Goal: Task Accomplishment & Management: Use online tool/utility

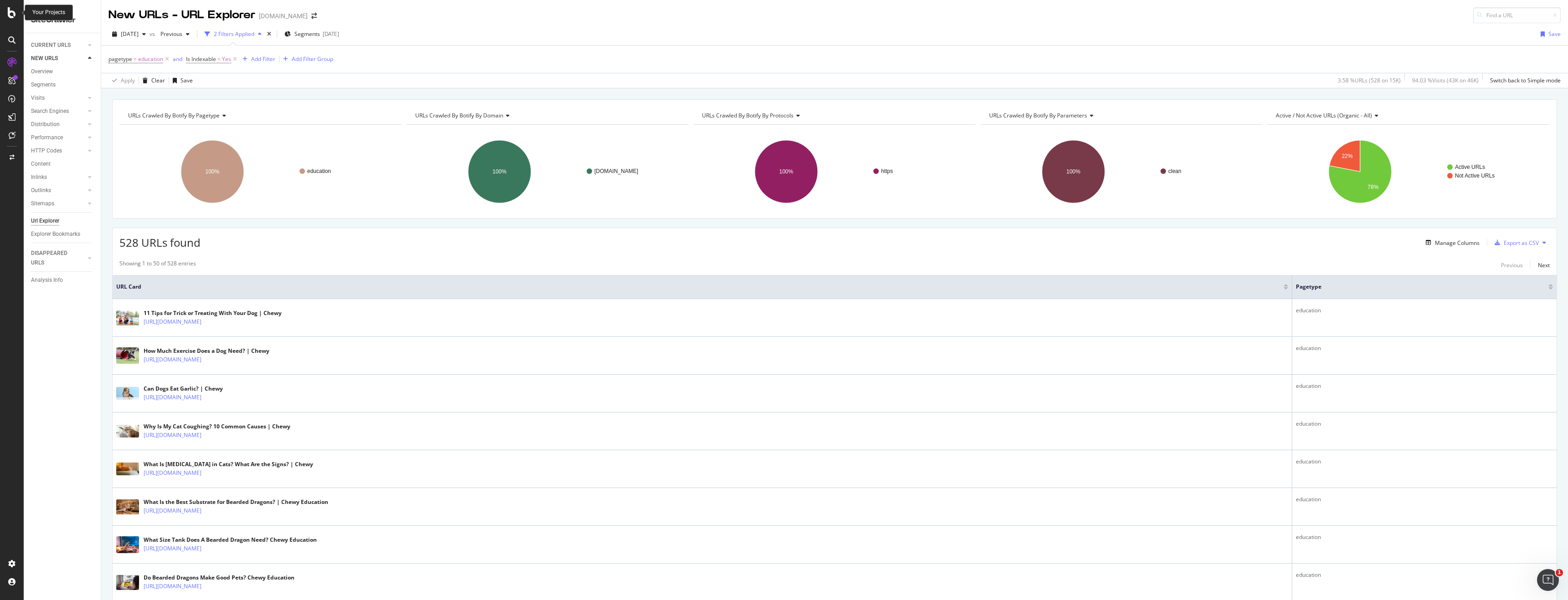
click at [10, 17] on icon at bounding box center [12, 13] width 8 height 11
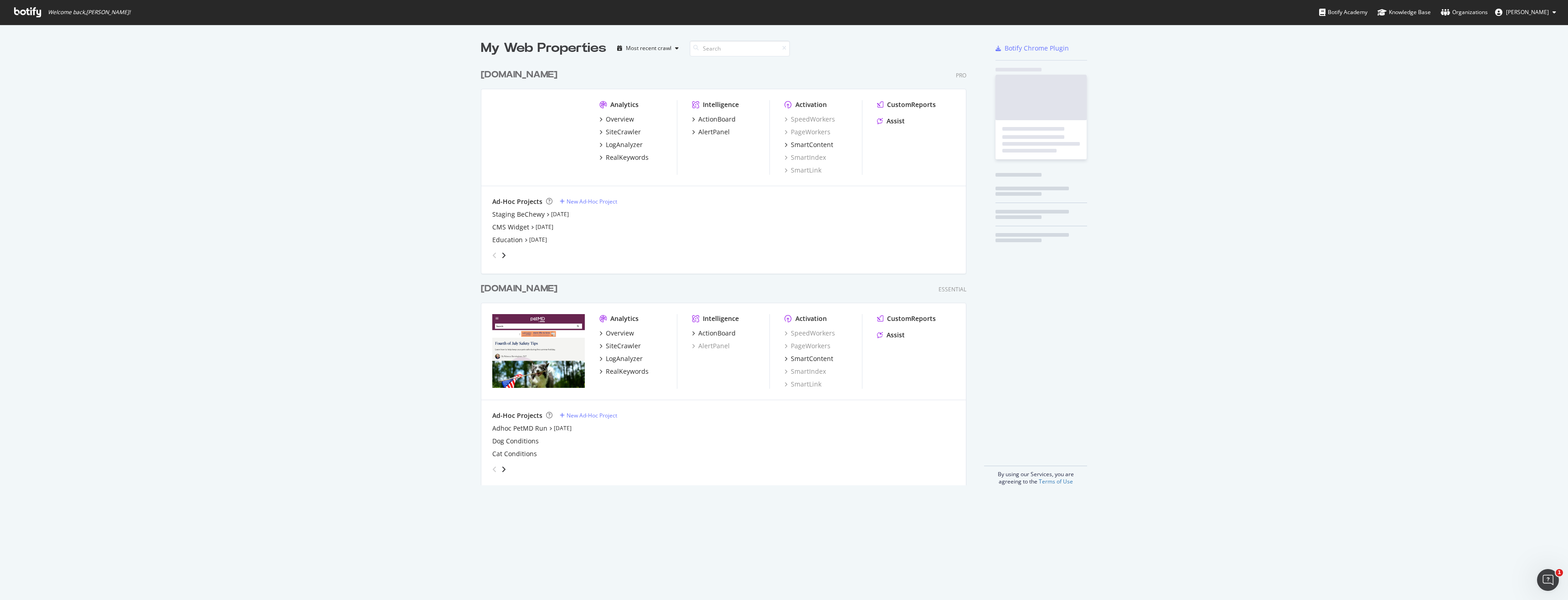
scroll to position [428, 493]
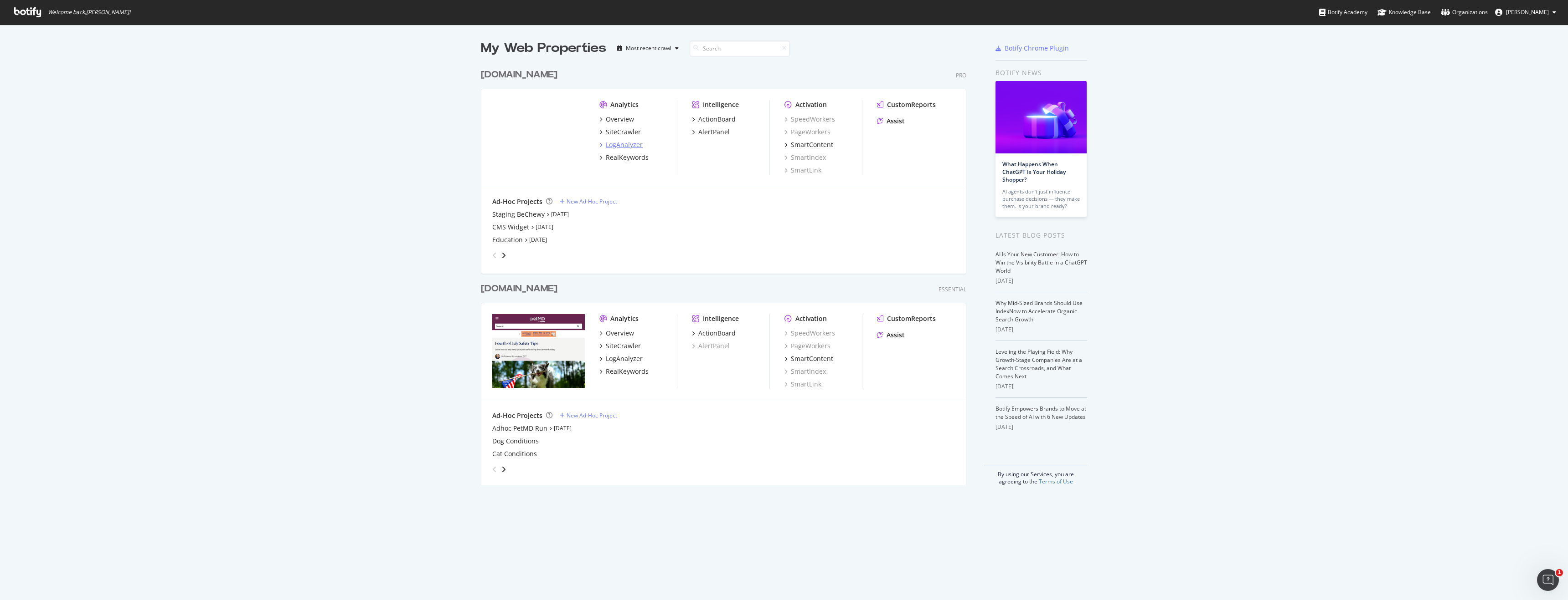
click at [604, 146] on div "LogAnalyzer" at bounding box center [621, 145] width 44 height 9
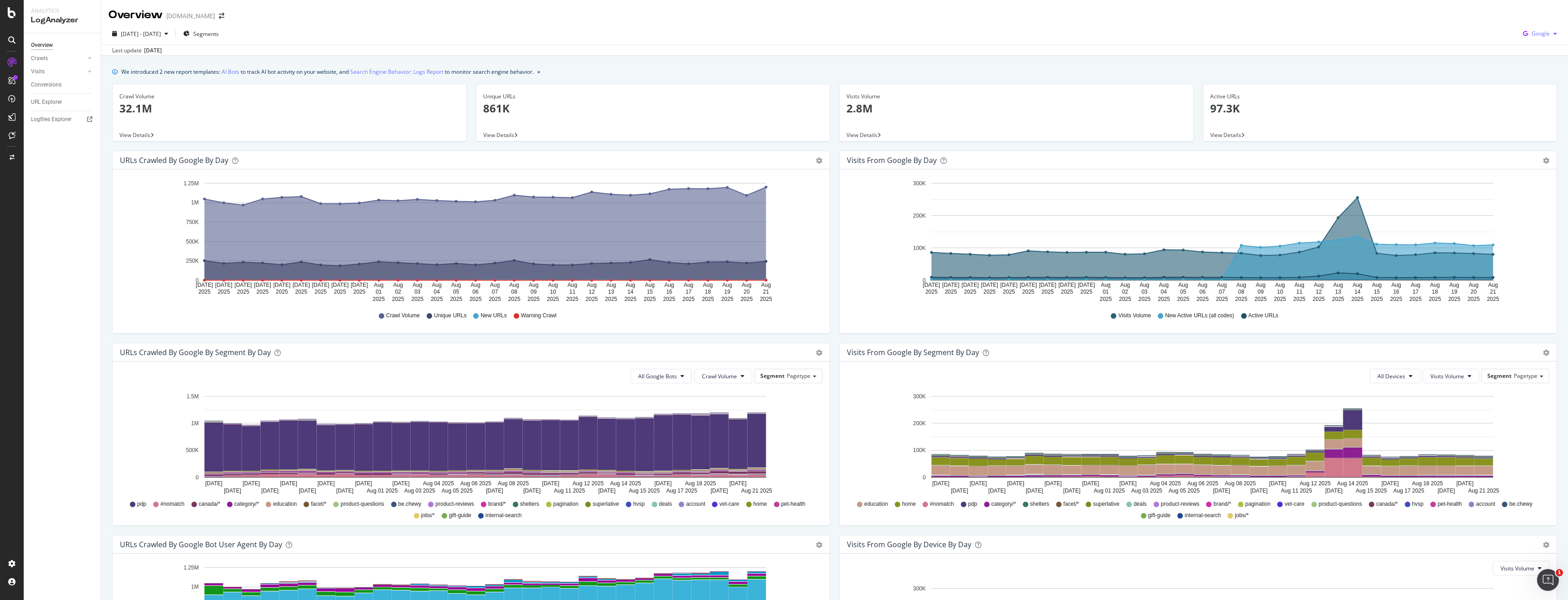
click at [1545, 34] on span "Google" at bounding box center [1540, 33] width 18 height 8
click at [1539, 85] on span "OpenAI" at bounding box center [1540, 85] width 34 height 8
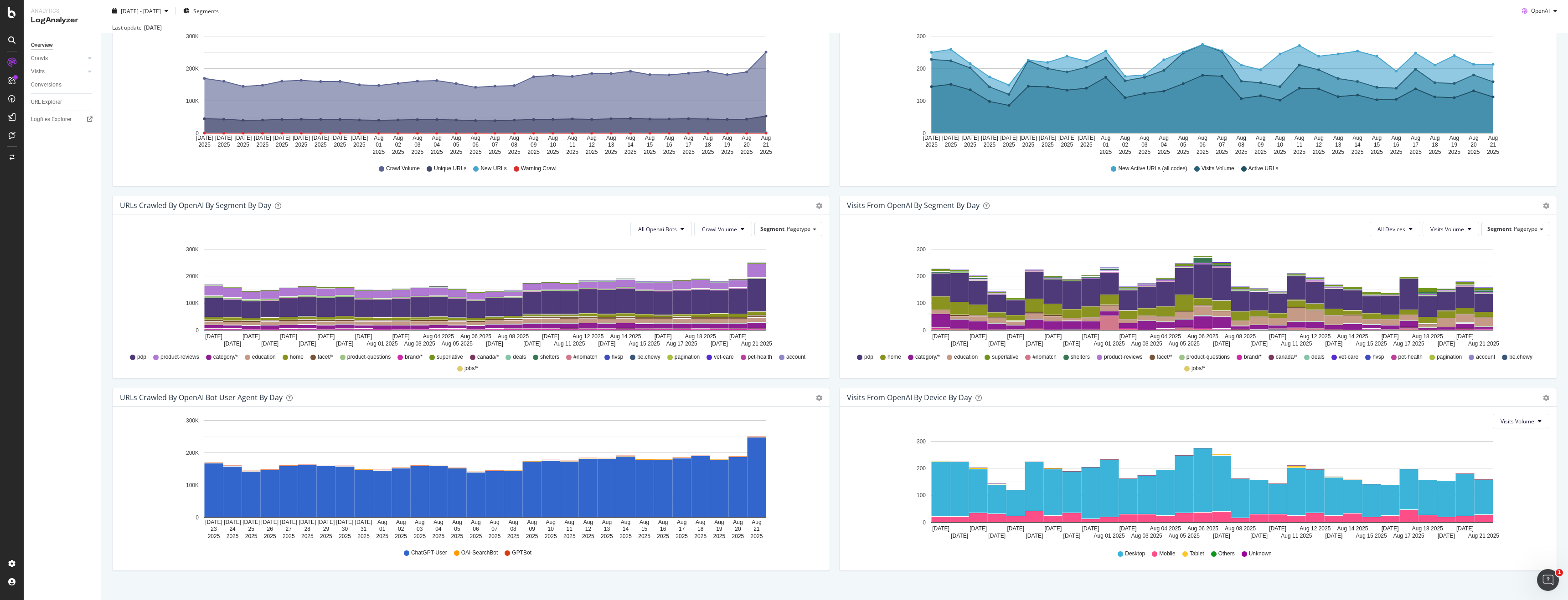
scroll to position [159, 0]
